Goal: Transaction & Acquisition: Subscribe to service/newsletter

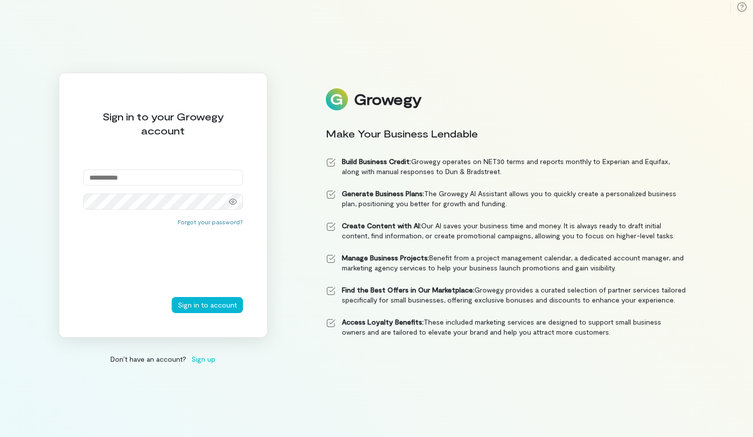
type input "**********"
click at [208, 305] on button "Sign in to account" at bounding box center [207, 305] width 71 height 16
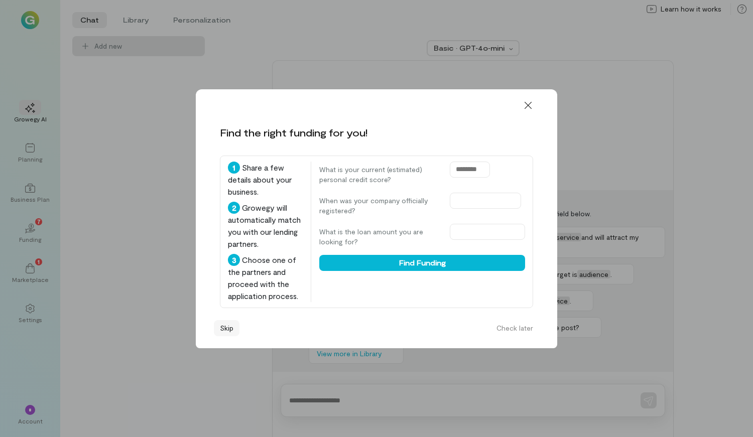
click at [223, 336] on button "Skip" at bounding box center [227, 328] width 26 height 16
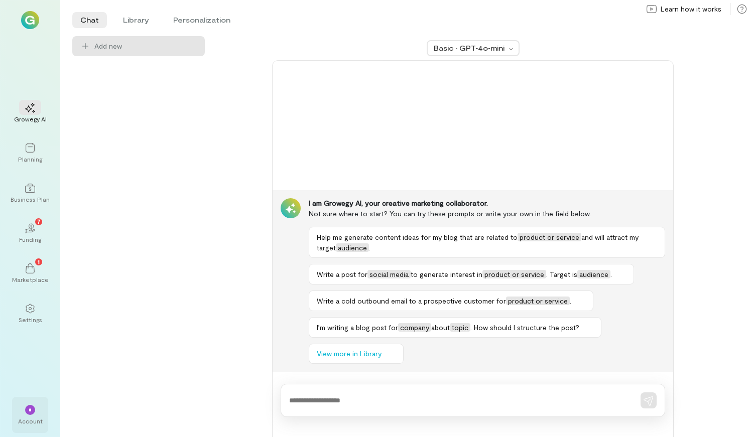
click at [31, 420] on div "Account" at bounding box center [30, 421] width 25 height 8
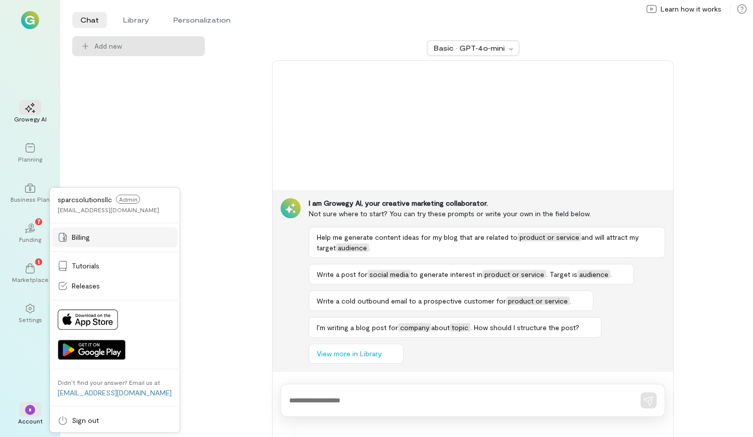
click at [76, 235] on span "Billing" at bounding box center [81, 237] width 18 height 10
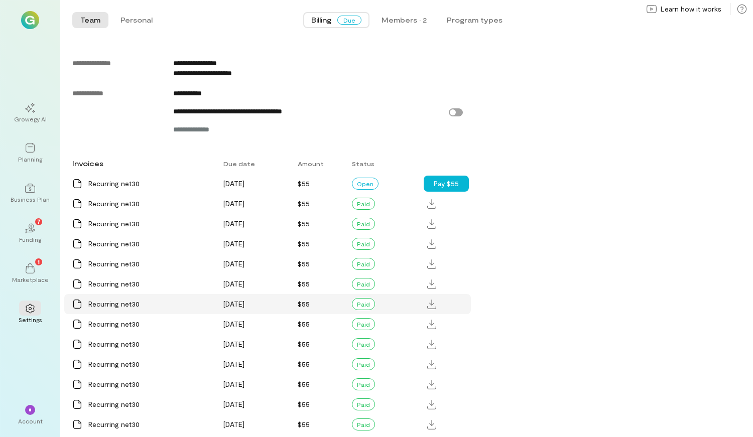
scroll to position [582, 0]
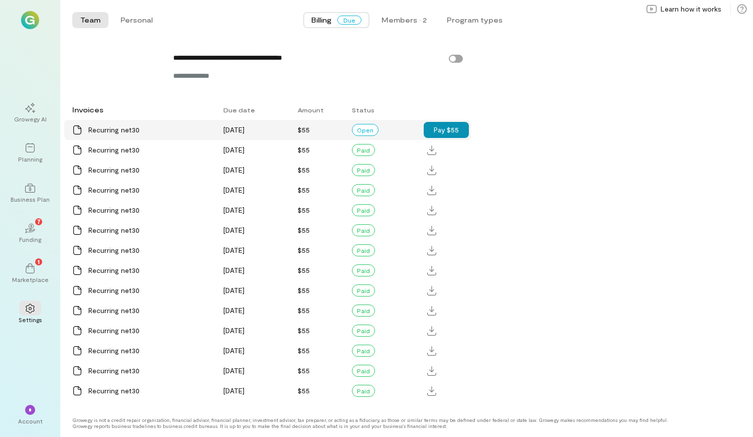
click at [440, 135] on button "Pay $55" at bounding box center [446, 130] width 45 height 16
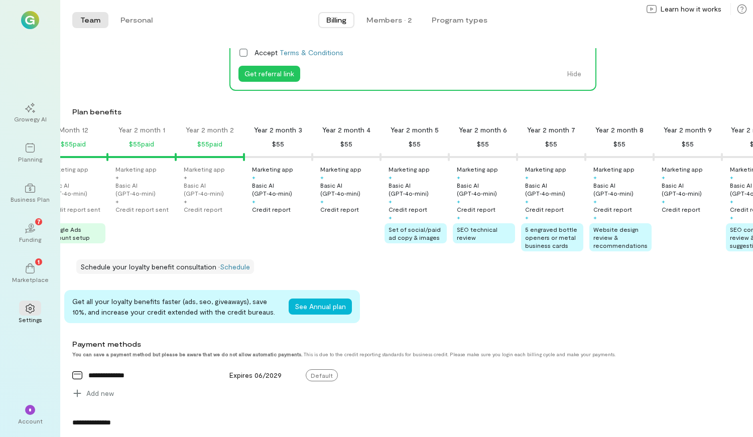
scroll to position [0, 0]
